Goal: Task Accomplishment & Management: Use online tool/utility

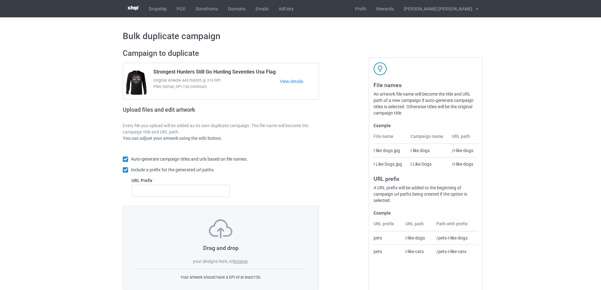
click at [240, 261] on label "browse" at bounding box center [240, 261] width 15 height 5
click at [0, 0] on input "browse" at bounding box center [0, 0] width 0 height 0
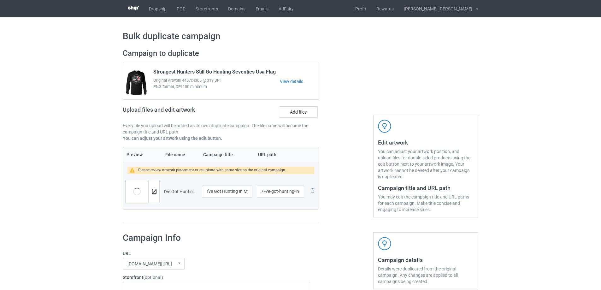
click at [155, 193] on img at bounding box center [154, 192] width 4 height 4
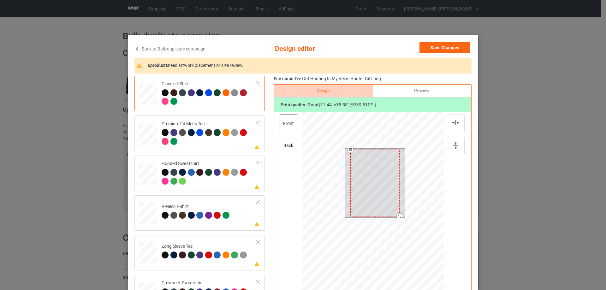
click at [397, 217] on div at bounding box center [399, 216] width 5 height 5
drag, startPoint x: 380, startPoint y: 196, endPoint x: 381, endPoint y: 190, distance: 6.3
click at [381, 190] on div at bounding box center [375, 182] width 49 height 67
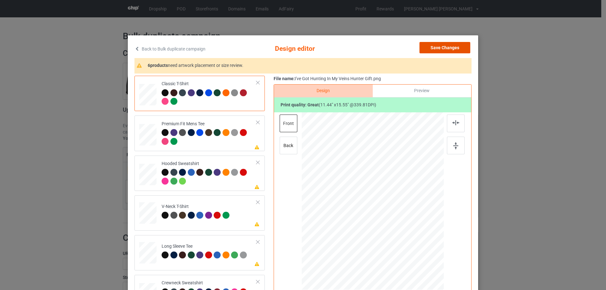
click at [454, 49] on button "Save Changes" at bounding box center [444, 47] width 51 height 11
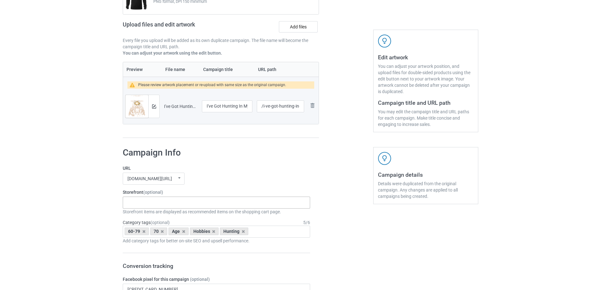
scroll to position [221, 0]
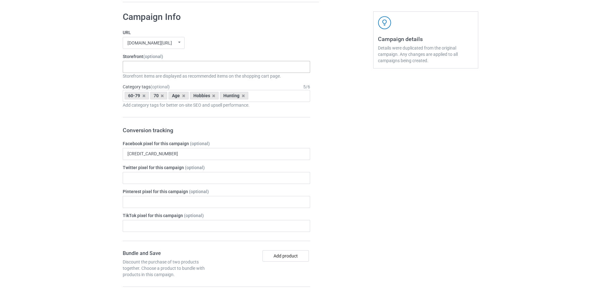
click at [164, 71] on div "Gifts For Bikers No Hobby [DATE] Hide And Seek World Champion Sasquatch I Love …" at bounding box center [216, 67] width 187 height 12
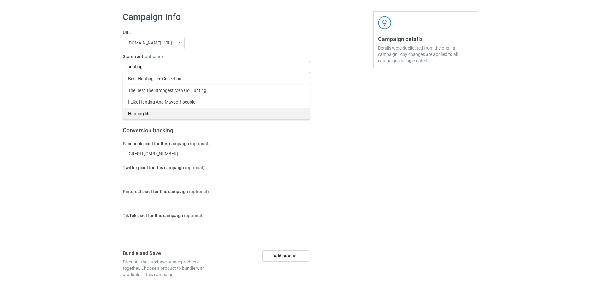
type input "hunting"
click at [148, 111] on div "Hunting life" at bounding box center [216, 114] width 187 height 12
drag, startPoint x: 430, startPoint y: 149, endPoint x: 361, endPoint y: 129, distance: 71.2
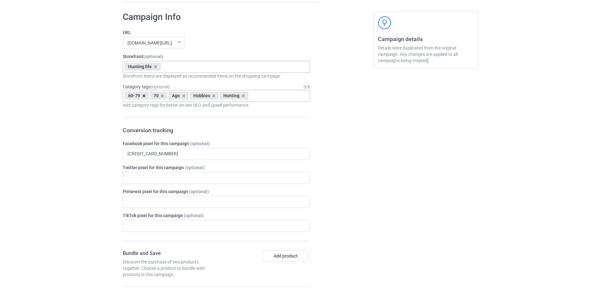
click at [145, 97] on icon at bounding box center [143, 96] width 3 height 4
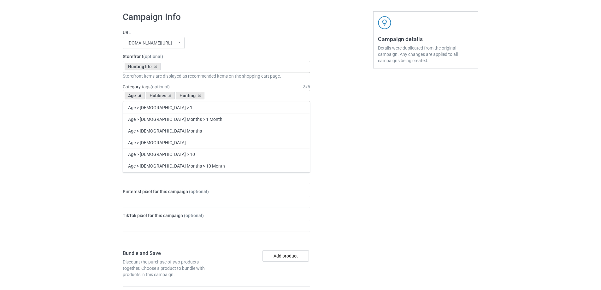
click at [140, 96] on icon at bounding box center [139, 96] width 3 height 4
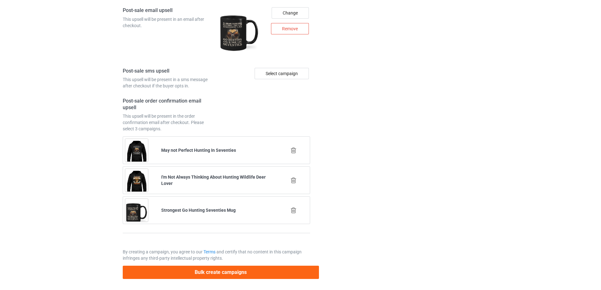
scroll to position [863, 0]
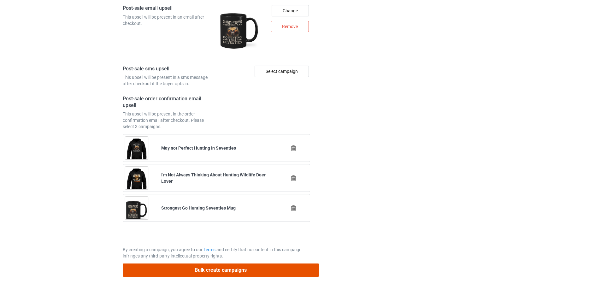
click at [229, 269] on button "Bulk create campaigns" at bounding box center [221, 270] width 196 height 13
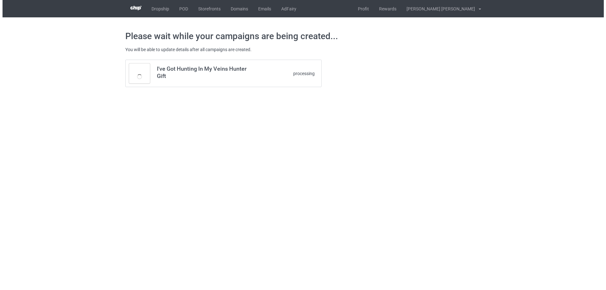
scroll to position [0, 0]
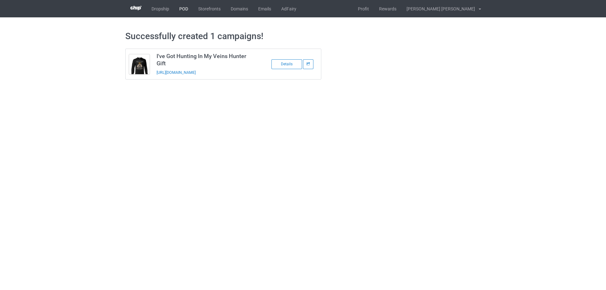
click at [181, 8] on link "POD" at bounding box center [183, 8] width 19 height 17
